Goal: Task Accomplishment & Management: Complete application form

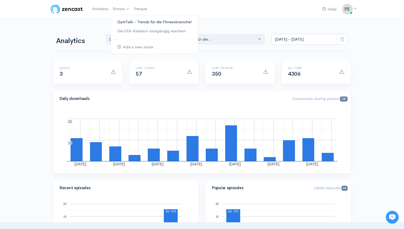
click at [128, 24] on link "GymTalk - Trends für die Fitnessbranche!" at bounding box center [154, 21] width 87 height 9
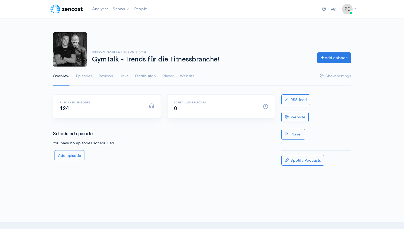
scroll to position [13, 0]
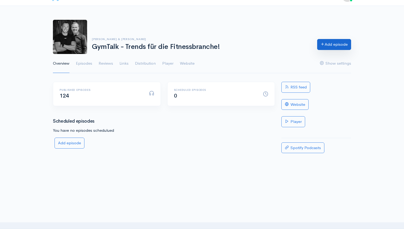
click at [329, 47] on link "Add episode" at bounding box center [334, 44] width 34 height 11
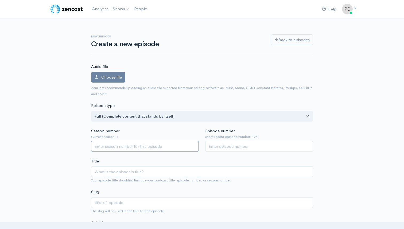
click at [134, 150] on input "Season number" at bounding box center [145, 146] width 108 height 11
type input "1"
click at [209, 144] on input "Episode number" at bounding box center [259, 146] width 108 height 11
type input "125"
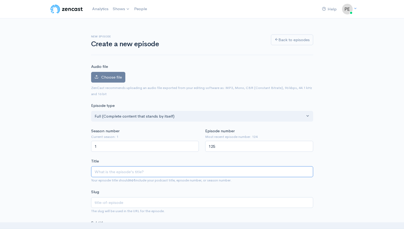
click at [153, 172] on input "Title" at bounding box center [202, 171] width 222 height 11
type input "ES"
type input "es"
type input "ES g"
type input "es-g"
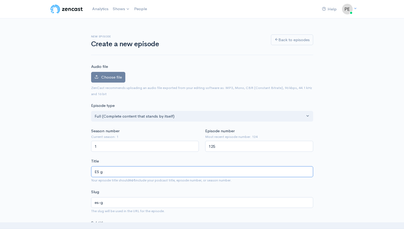
type input "ES gi"
type input "es-gi"
type input "ES gib"
type input "es-gib"
type input "ES gibt"
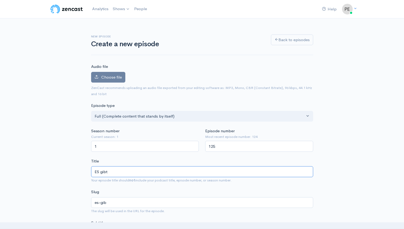
type input "es-gibt"
type input "ES gibt k"
type input "es-gibt-k"
type input "ES gibt kein"
type input "es-gibt-kein"
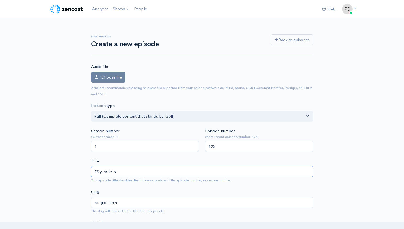
type input "ES gibt kein S"
type input "es-gibt-kein-s"
type input "ES gibt kein So"
type input "es-gibt-kein-so"
type input "ES gibt kein Somm"
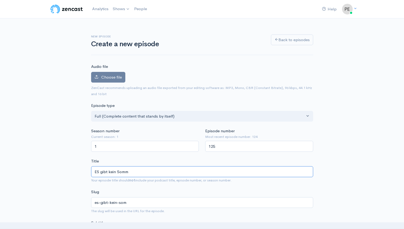
type input "es-gibt-kein-somm"
type input "ES gibt kein Sommer"
type input "es-gibt-kein-sommer"
type input "ES gibt kein Sommerl"
type input "es-gibt-kein-sommerl"
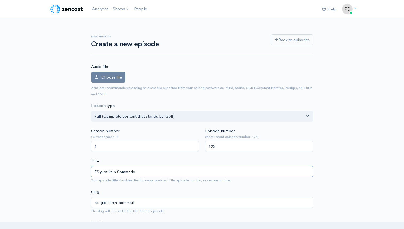
type input "ES gibt kein Sommerlch"
type input "es-gibt-kein-sommerlch"
type input "ES gibt kein Sommerlc"
type input "es-gibt-kein-sommerlc"
type input "ES gibt kein Sommerl"
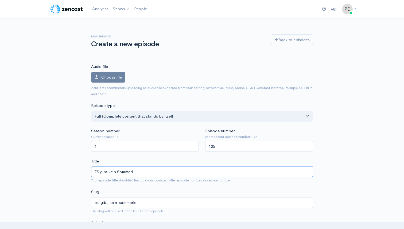
type input "es-gibt-kein-sommerl"
type input "ES gibt kein Sommerlo"
type input "es-gibt-kein-sommerlo"
type input "ES gibt kein Sommerloch"
type input "es-gibt-kein-sommerloch"
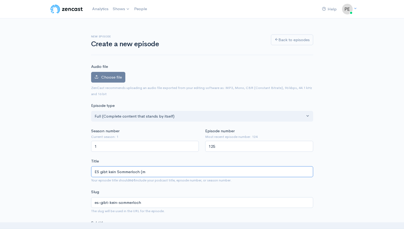
type input "ES gibt kein Sommerloch (me"
type input "es-gibt-kein-sommerloch-me"
type input "ES gibt kein Sommerloch (meh"
type input "es-gibt-kein-sommerloch-meh"
type input "ES gibt kein Sommerloch (mehr"
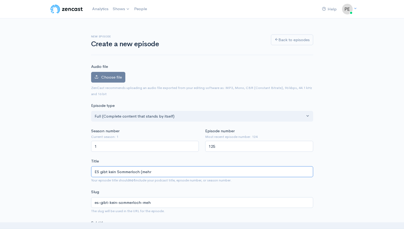
type input "es-gibt-kein-sommerloch-mehr"
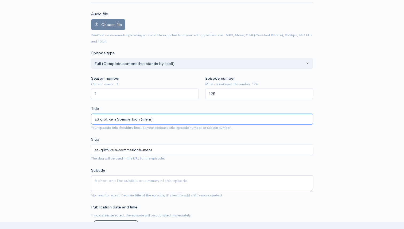
scroll to position [55, 0]
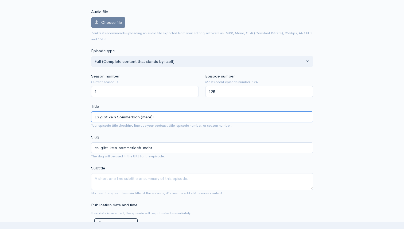
type input "ES gibt kein Sommerloch (mehr)!"
click at [114, 178] on textarea "Subtitle" at bounding box center [202, 181] width 222 height 17
type textarea "P"
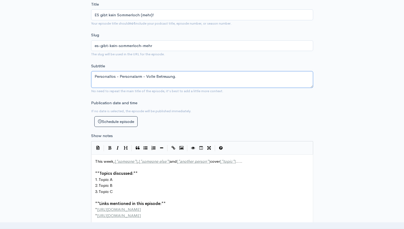
scroll to position [168, 0]
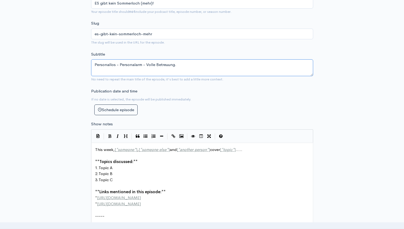
type textarea "Personallos - Personalarm - Volle Betreuung."
type textarea "ssed:**"
drag, startPoint x: 117, startPoint y: 167, endPoint x: 101, endPoint y: 165, distance: 15.4
type textarea "DS"
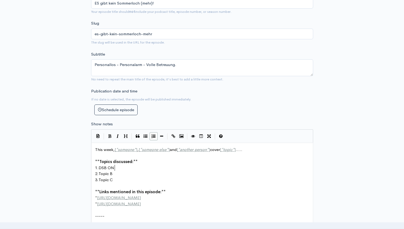
type textarea "SB ONe"
type textarea "ne & MYGYM"
drag, startPoint x: 116, startPoint y: 174, endPoint x: 100, endPoint y: 174, distance: 15.2
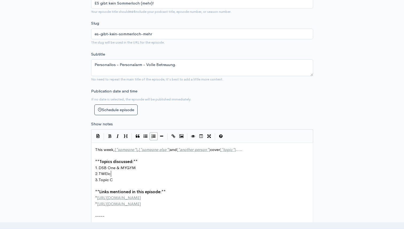
type textarea "WElche"
type textarea "Welche Zielgruppe hat ZUKUNFT:"
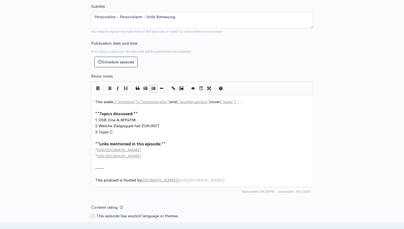
scroll to position [217, 0]
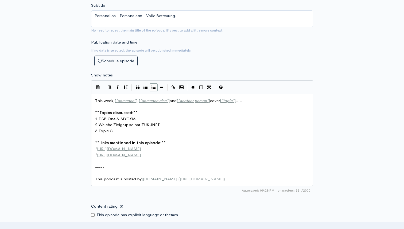
type textarea "."
drag, startPoint x: 119, startPoint y: 132, endPoint x: 100, endPoint y: 132, distance: 19.5
type textarea "Jens ("
type textarea "B"
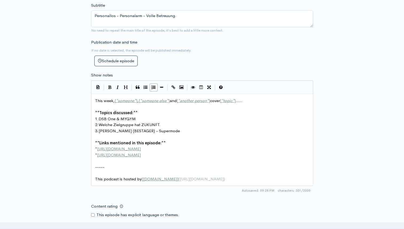
type textarea "(BESTAGER) - SupermodeL"
type textarea "ö"
type textarea "L"
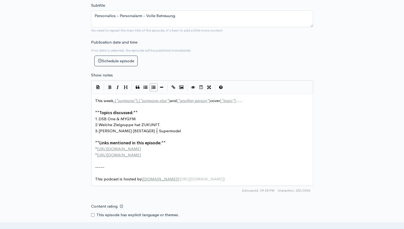
type textarea "l?"
drag, startPoint x: 138, startPoint y: 152, endPoint x: 110, endPoint y: 149, distance: 28.5
type textarea "gym"
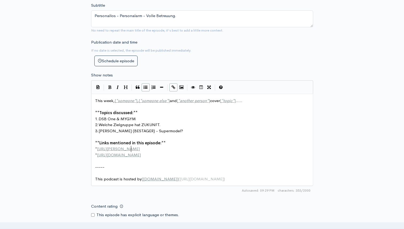
type textarea "peter-hiohjal"
type textarea "nojal.de"
type textarea "ttp://second-example.com"
drag, startPoint x: 153, startPoint y: 157, endPoint x: 100, endPoint y: 154, distance: 53.7
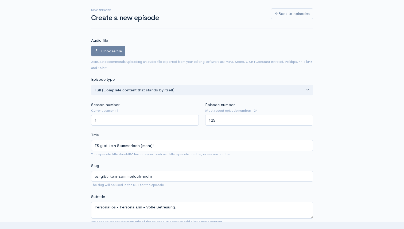
scroll to position [24, 0]
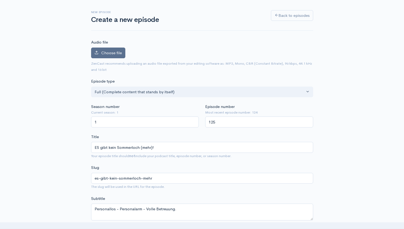
click at [116, 50] on span "Choose file" at bounding box center [111, 52] width 21 height 5
click at [0, 0] on input "Choose file" at bounding box center [0, 0] width 0 height 0
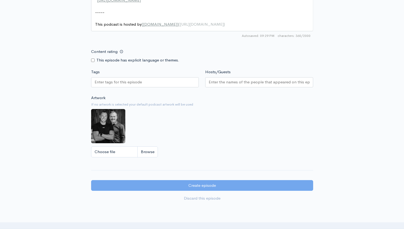
scroll to position [391, 0]
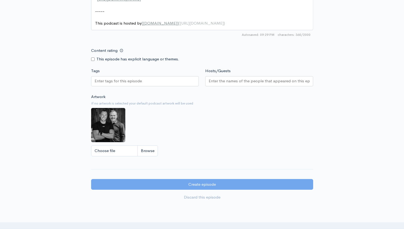
click at [140, 83] on input "Tags" at bounding box center [119, 81] width 48 height 6
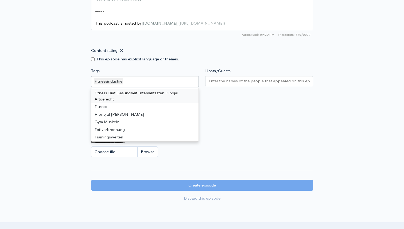
click at [231, 82] on input "Hosts/Guests" at bounding box center [259, 81] width 101 height 6
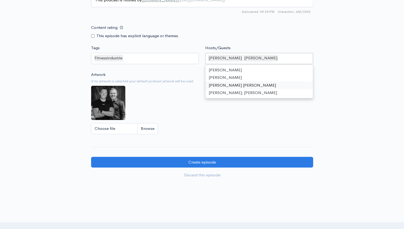
scroll to position [442, 0]
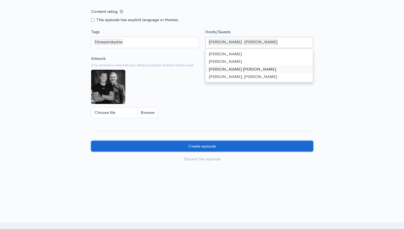
click at [188, 143] on input "Create episode" at bounding box center [202, 146] width 222 height 11
